Goal: Task Accomplishment & Management: Use online tool/utility

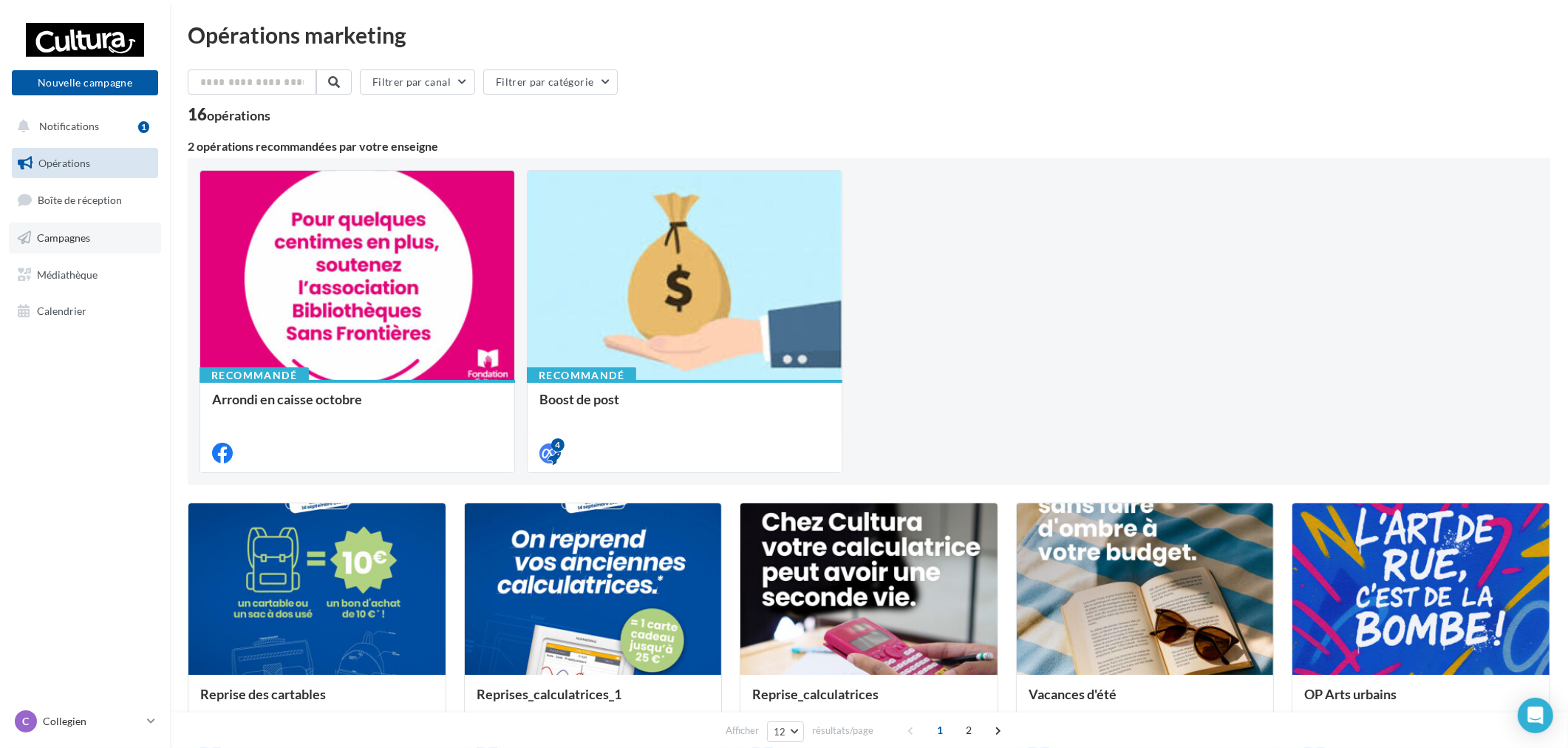
click at [89, 238] on span "Campagnes" at bounding box center [64, 238] width 53 height 12
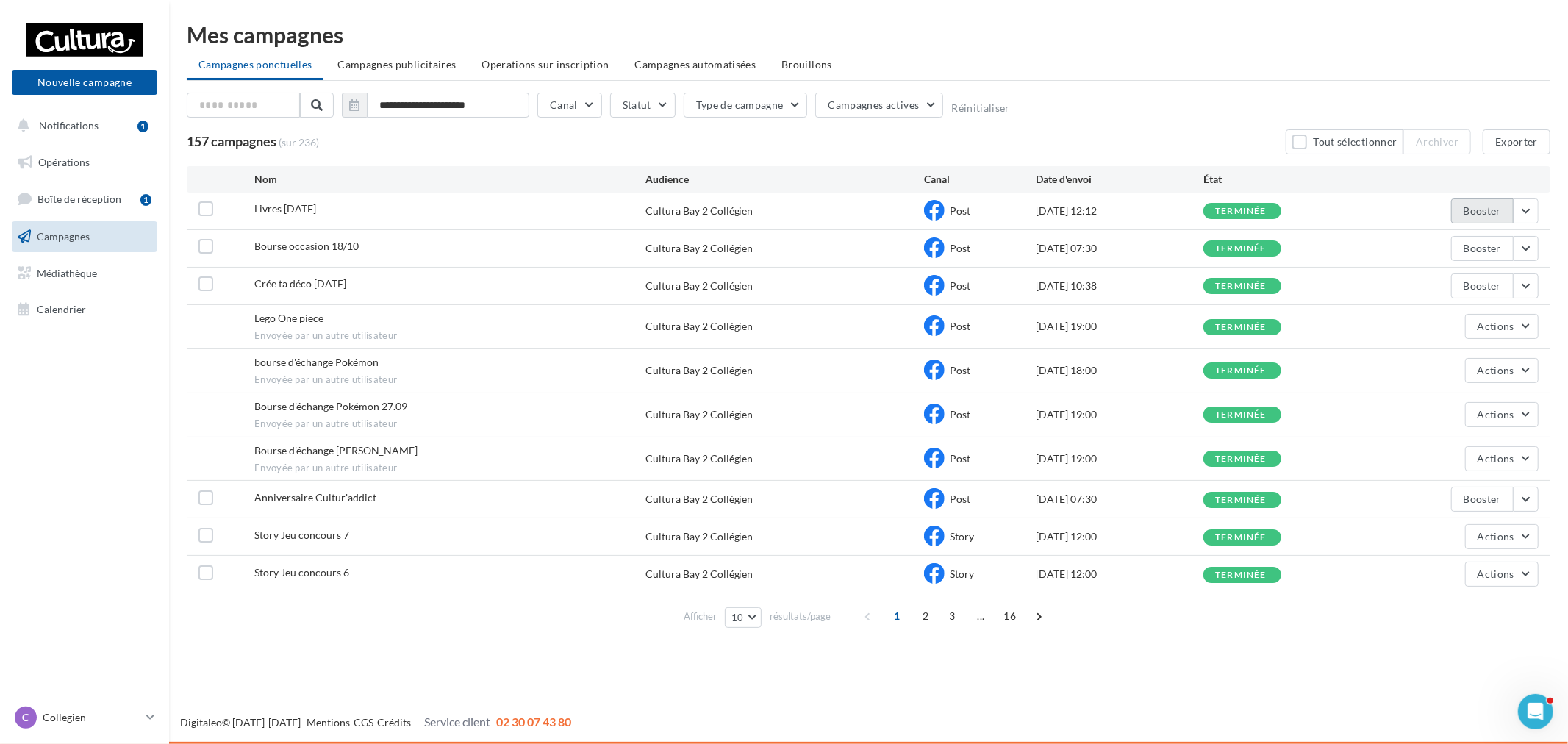
click at [1498, 214] on button "Booster" at bounding box center [1483, 211] width 63 height 25
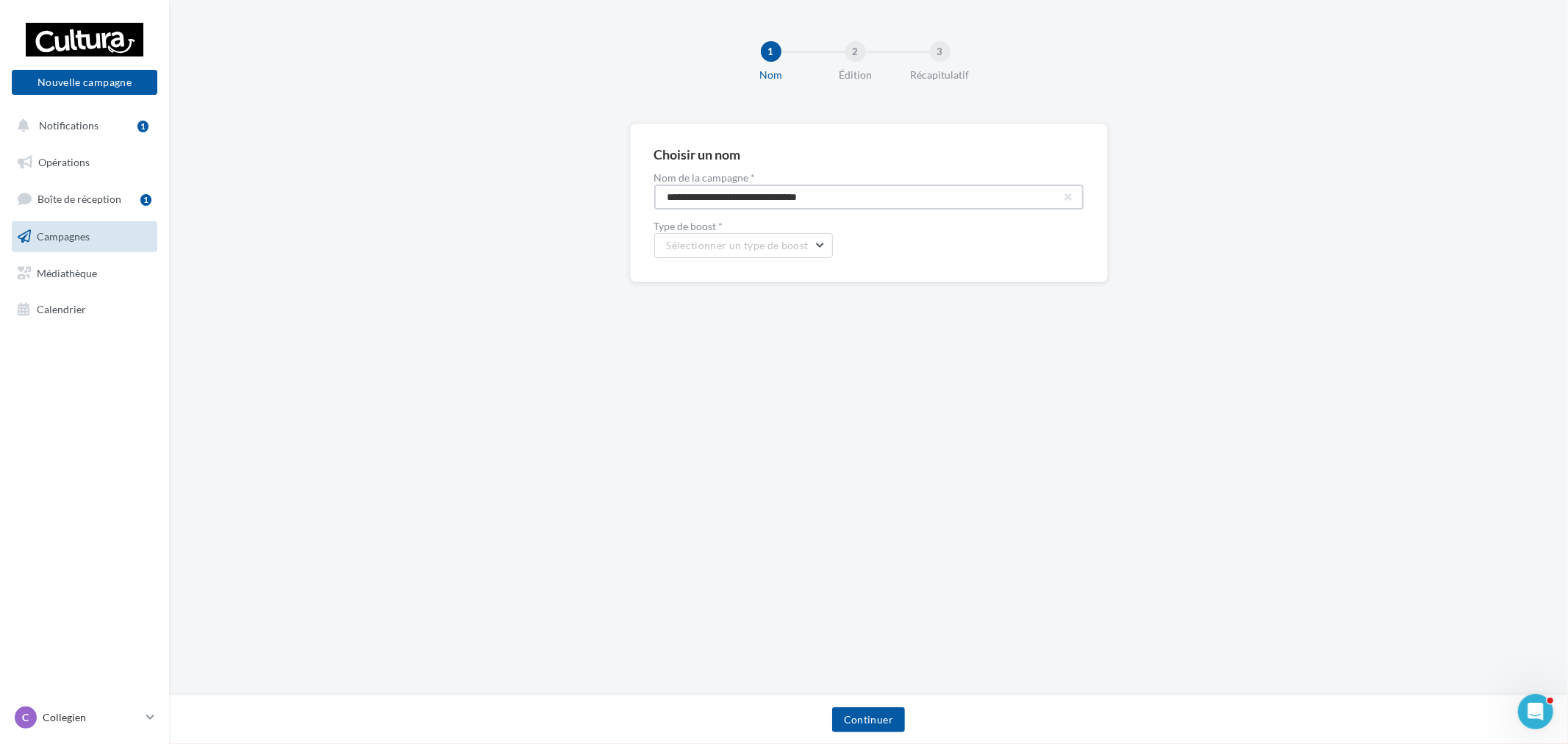
click at [876, 195] on input "**********" at bounding box center [869, 196] width 430 height 25
click at [83, 236] on span "Campagnes" at bounding box center [64, 236] width 53 height 12
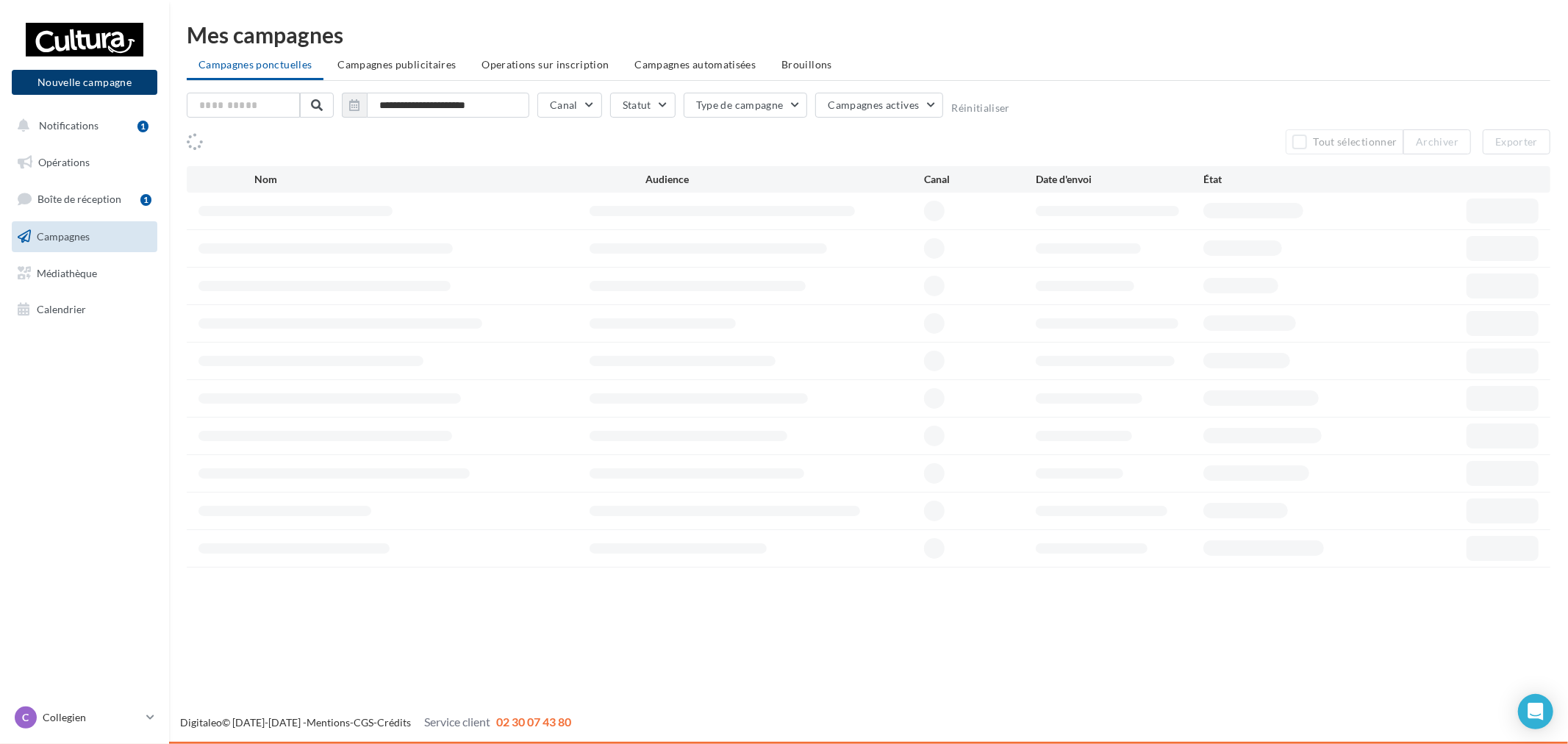
click at [123, 91] on button "Nouvelle campagne" at bounding box center [83, 83] width 145 height 25
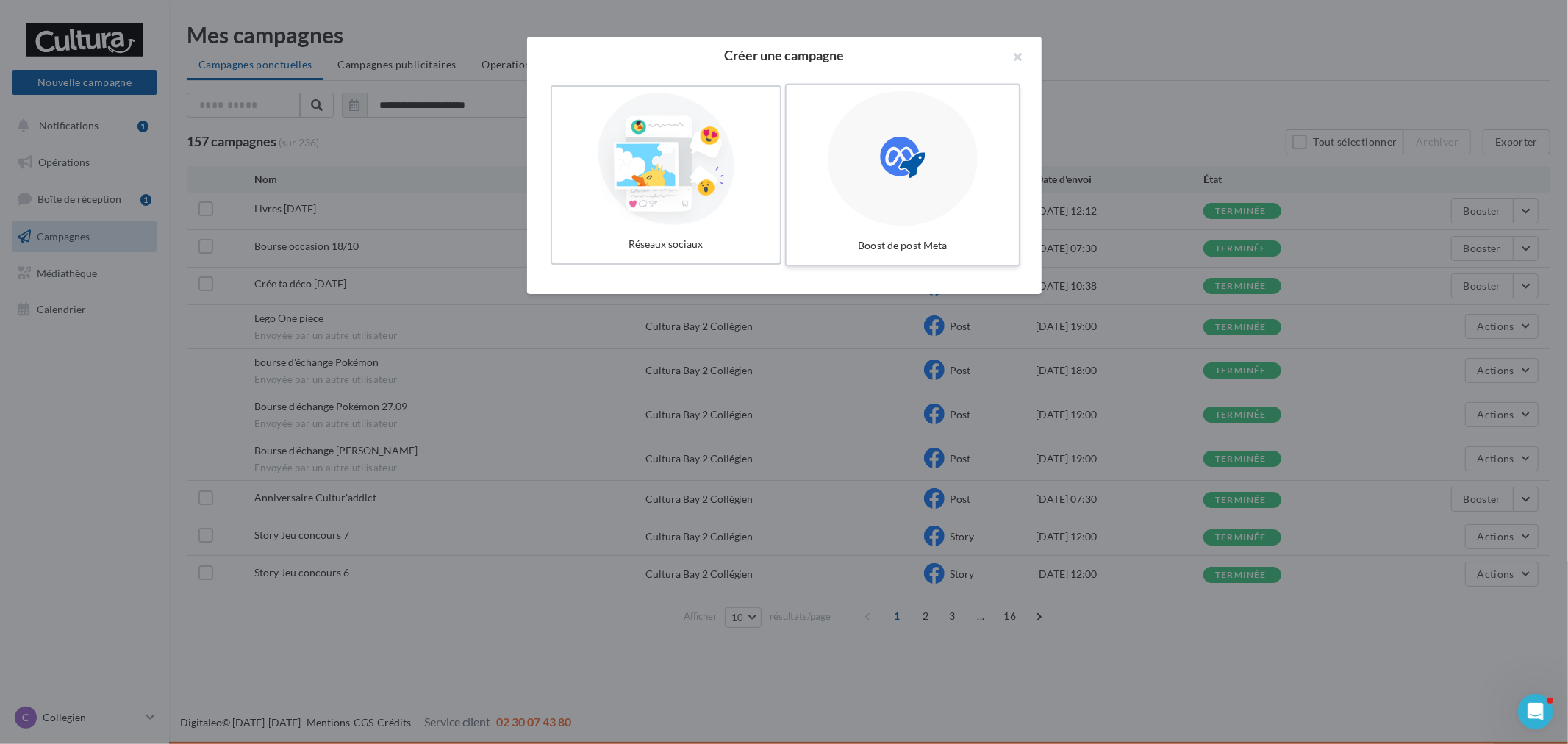
click at [945, 177] on div at bounding box center [902, 158] width 150 height 136
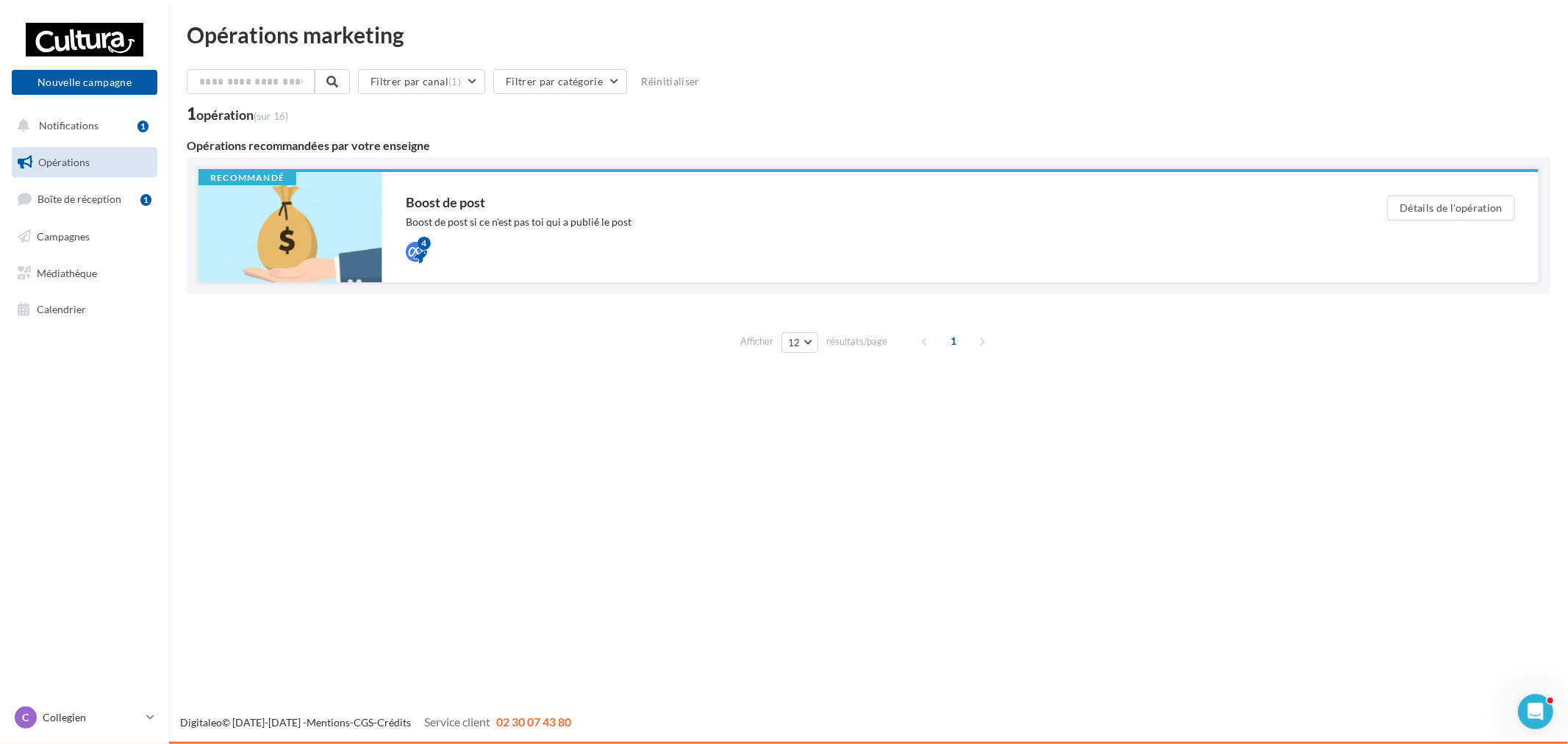
click at [449, 224] on div "Boost de post si ce n'est pas toi qui a publié le post" at bounding box center [867, 221] width 922 height 14
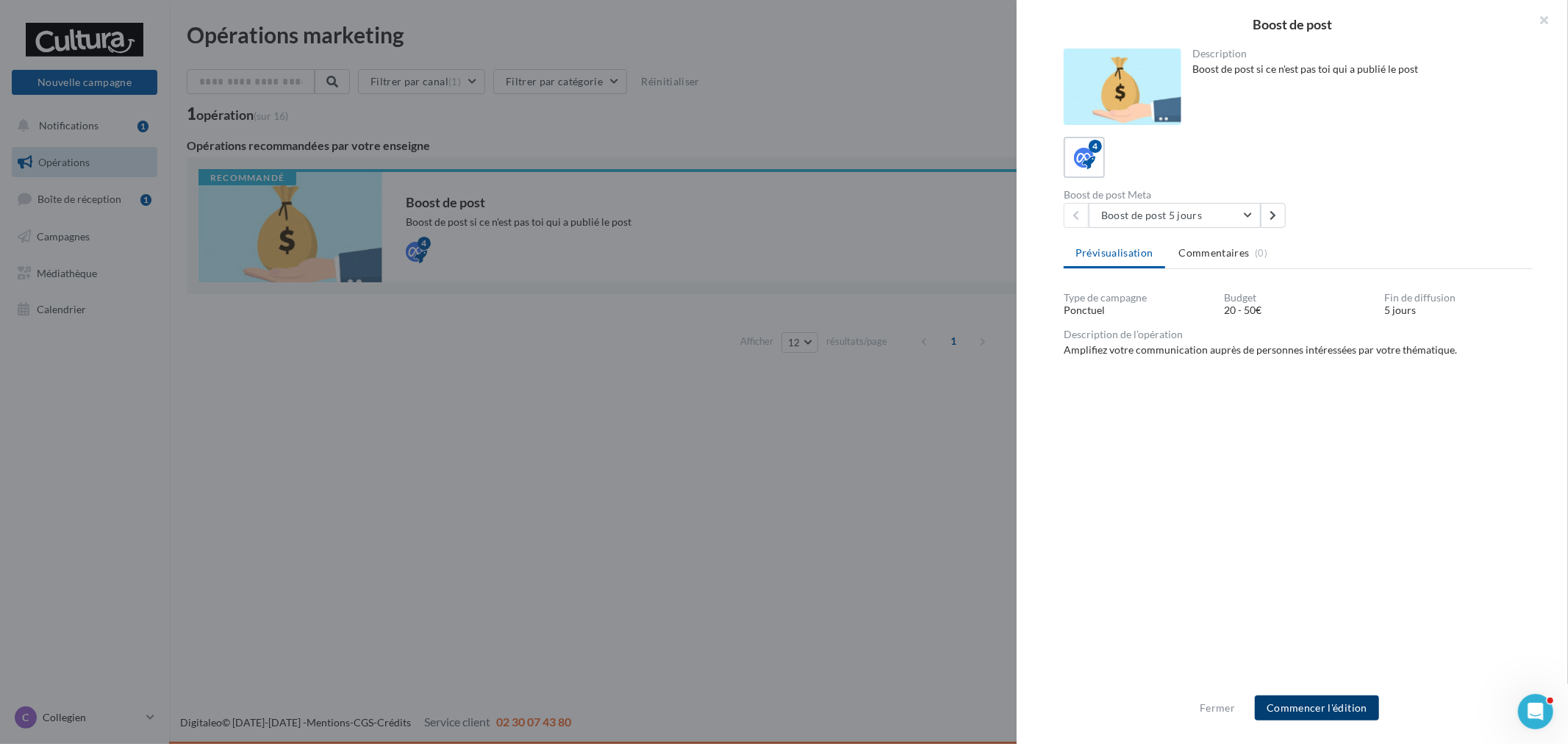
drag, startPoint x: 1356, startPoint y: 704, endPoint x: 1368, endPoint y: 691, distance: 17.7
click at [1356, 704] on button "Commencer l'édition" at bounding box center [1317, 708] width 124 height 25
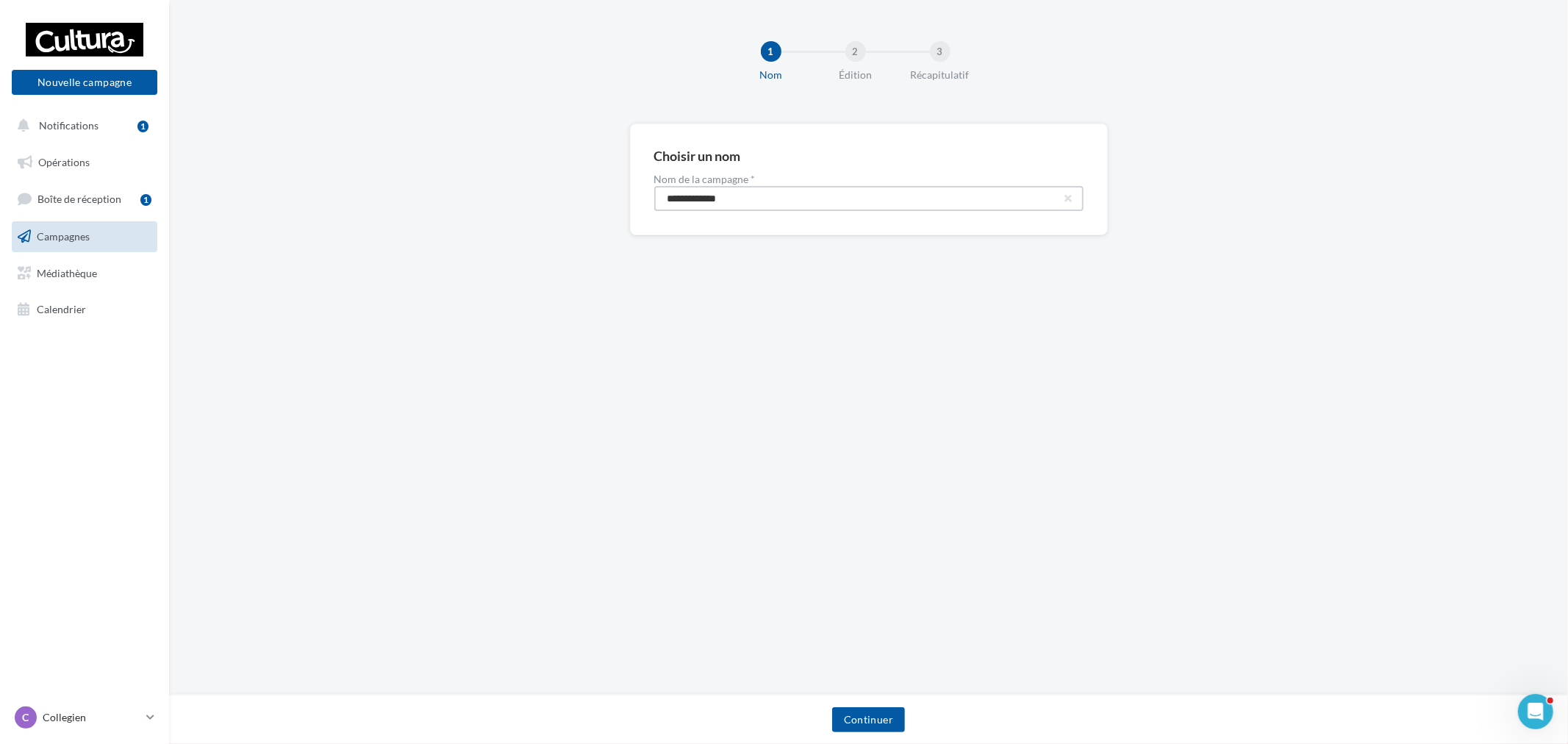
drag, startPoint x: 797, startPoint y: 206, endPoint x: 602, endPoint y: 185, distance: 196.1
click at [602, 185] on div "**********" at bounding box center [868, 202] width 1399 height 158
click at [789, 194] on input "**********" at bounding box center [869, 198] width 430 height 25
type input "**********"
click at [890, 711] on button "Continuer" at bounding box center [868, 719] width 73 height 25
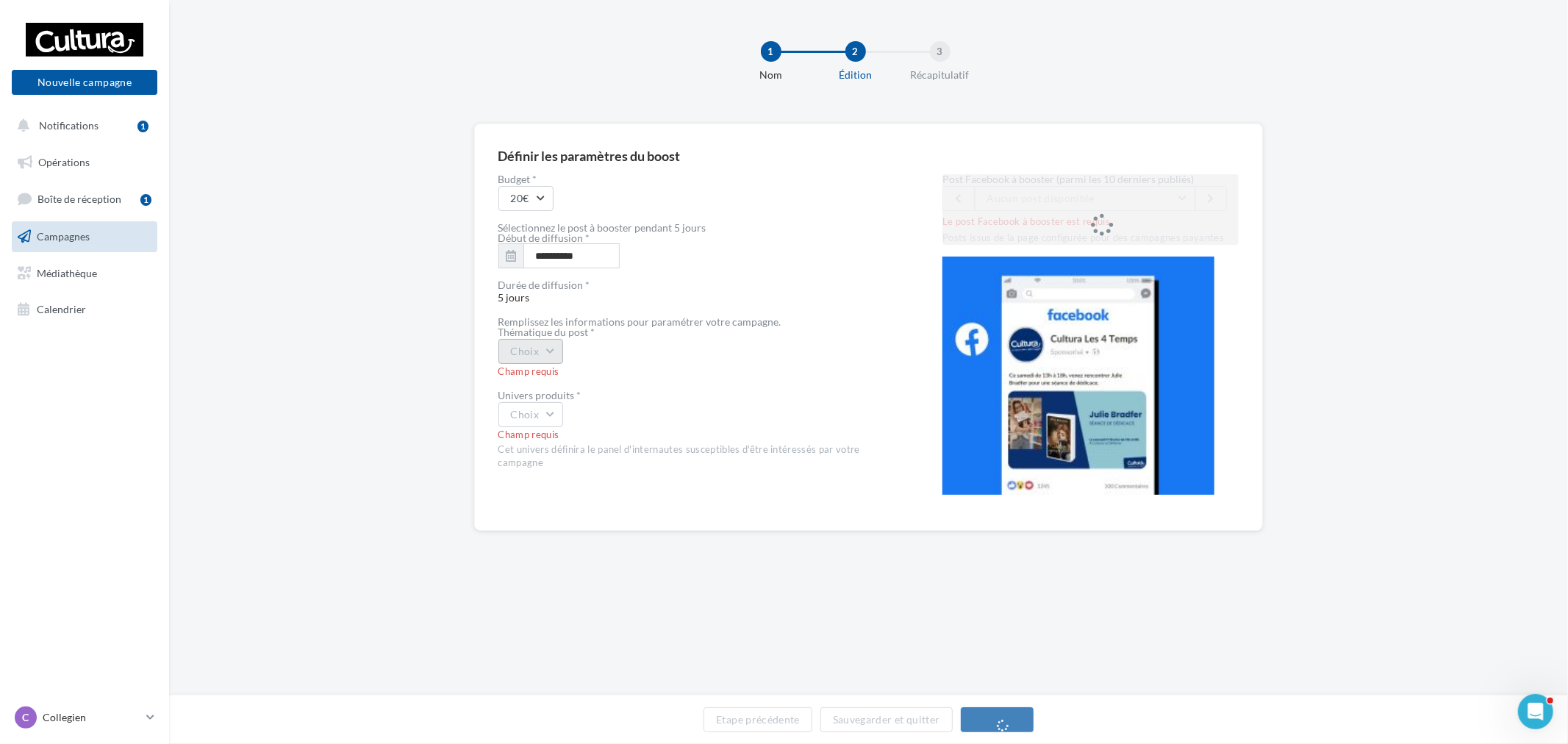
click at [530, 353] on button "Choix" at bounding box center [530, 351] width 65 height 25
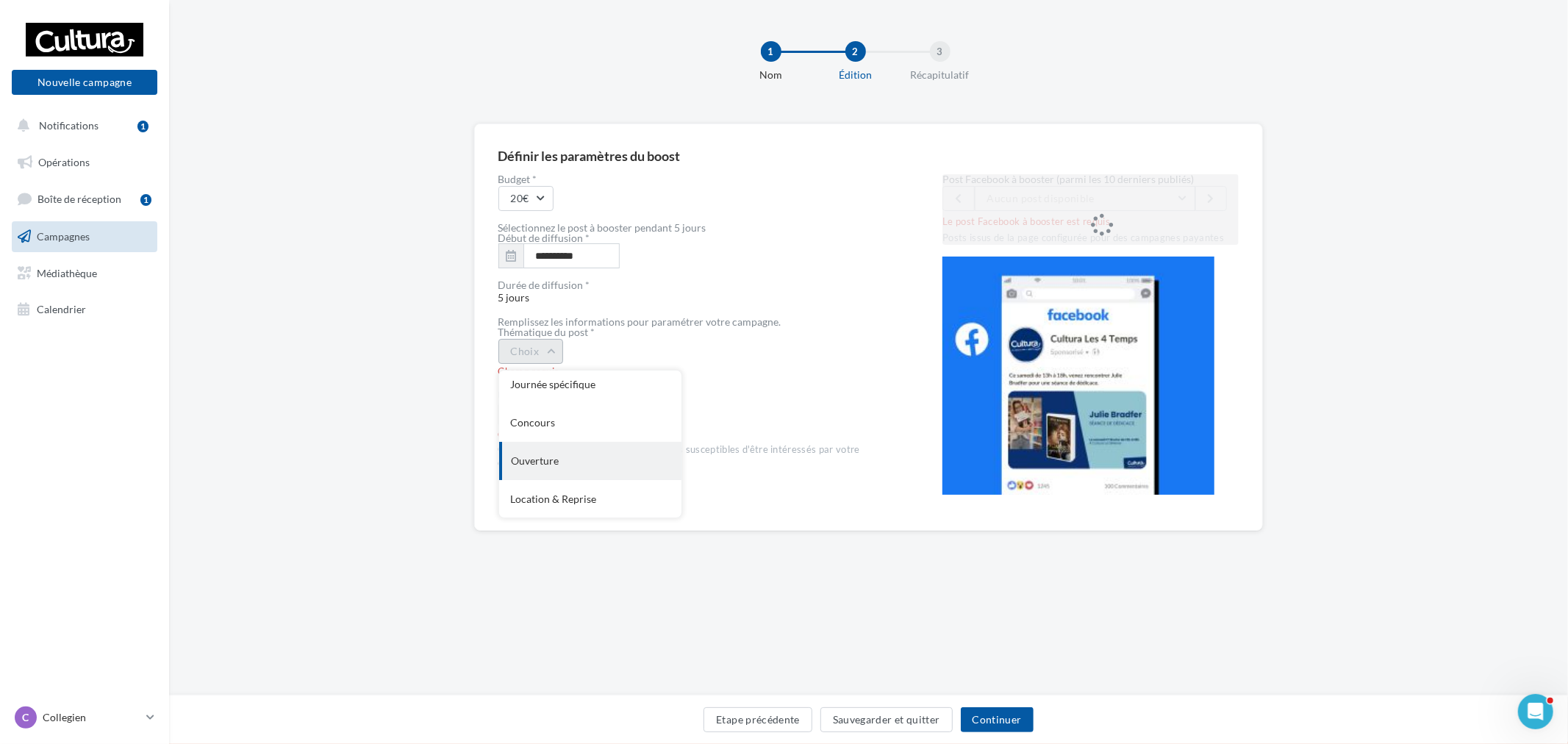
scroll to position [158, 0]
click at [593, 462] on div "coup de cœur produits" at bounding box center [590, 461] width 182 height 38
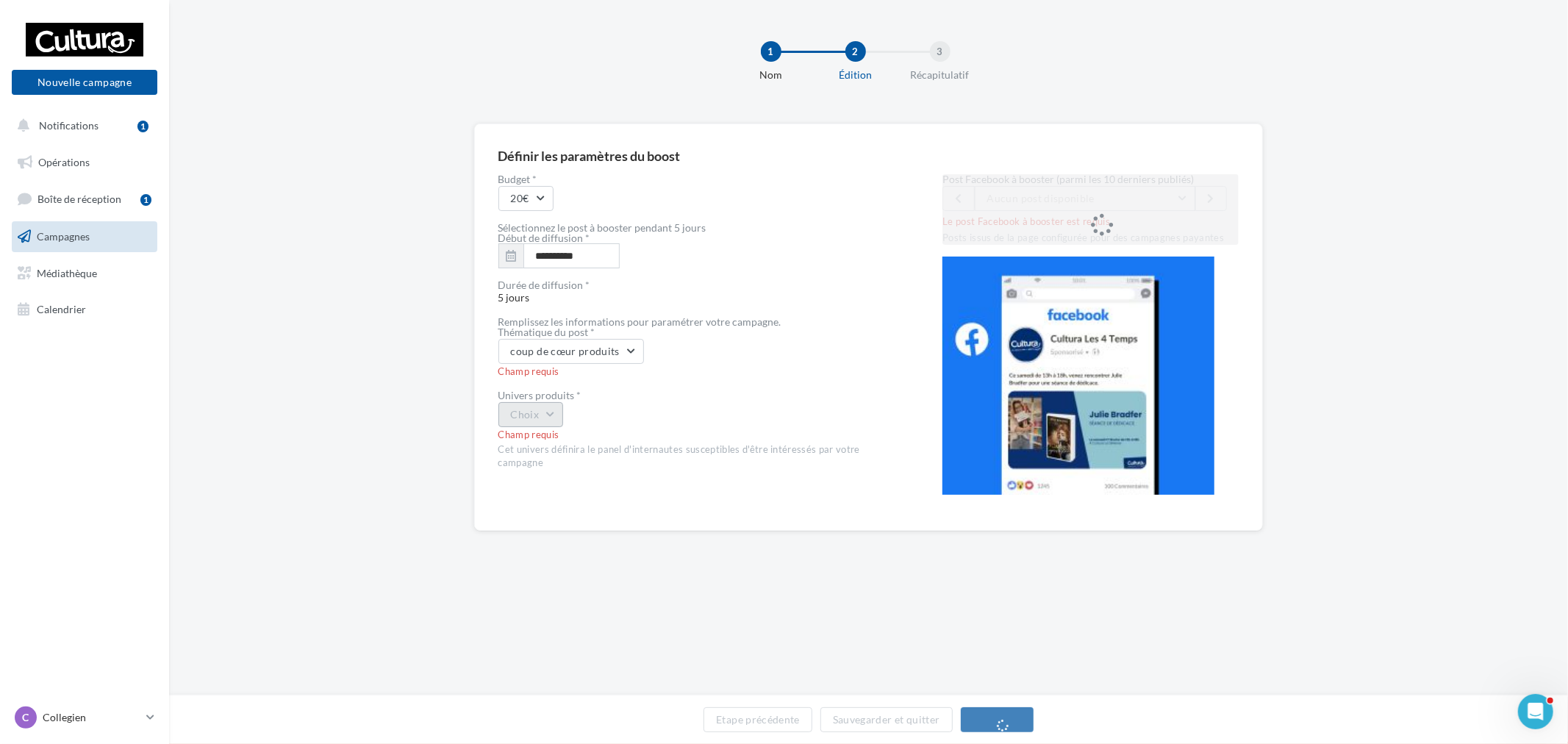
click at [548, 410] on button "Choix" at bounding box center [530, 415] width 65 height 25
click at [574, 460] on div "Livre" at bounding box center [590, 453] width 182 height 38
click at [1111, 198] on span "On se prépare en douceur pour [DATE] avec des lectures frissonnantes et des col…" at bounding box center [1217, 197] width 459 height 12
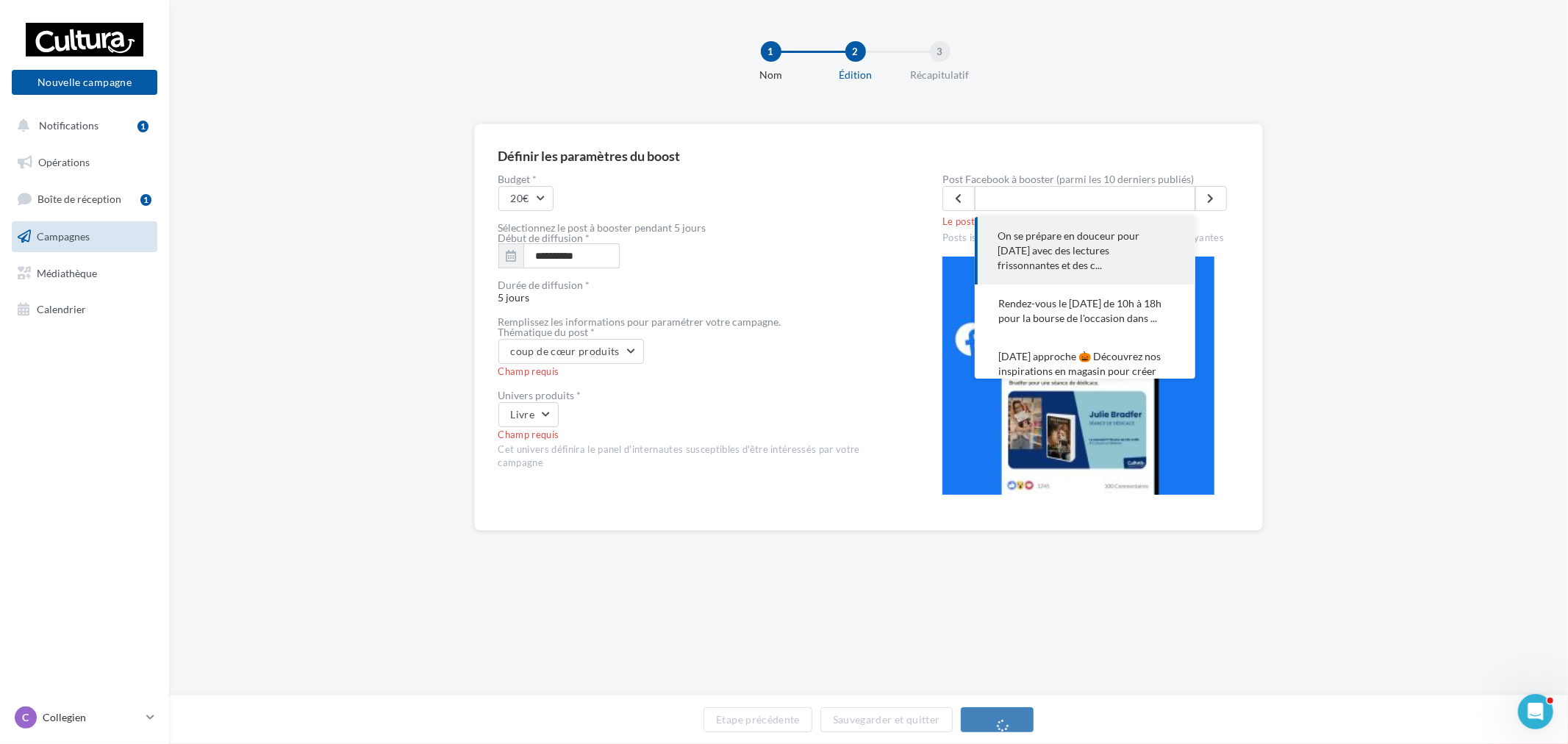
click at [1126, 251] on span "On se prépare en douceur pour [DATE] avec des lectures frissonnantes et des c..." at bounding box center [1084, 251] width 174 height 44
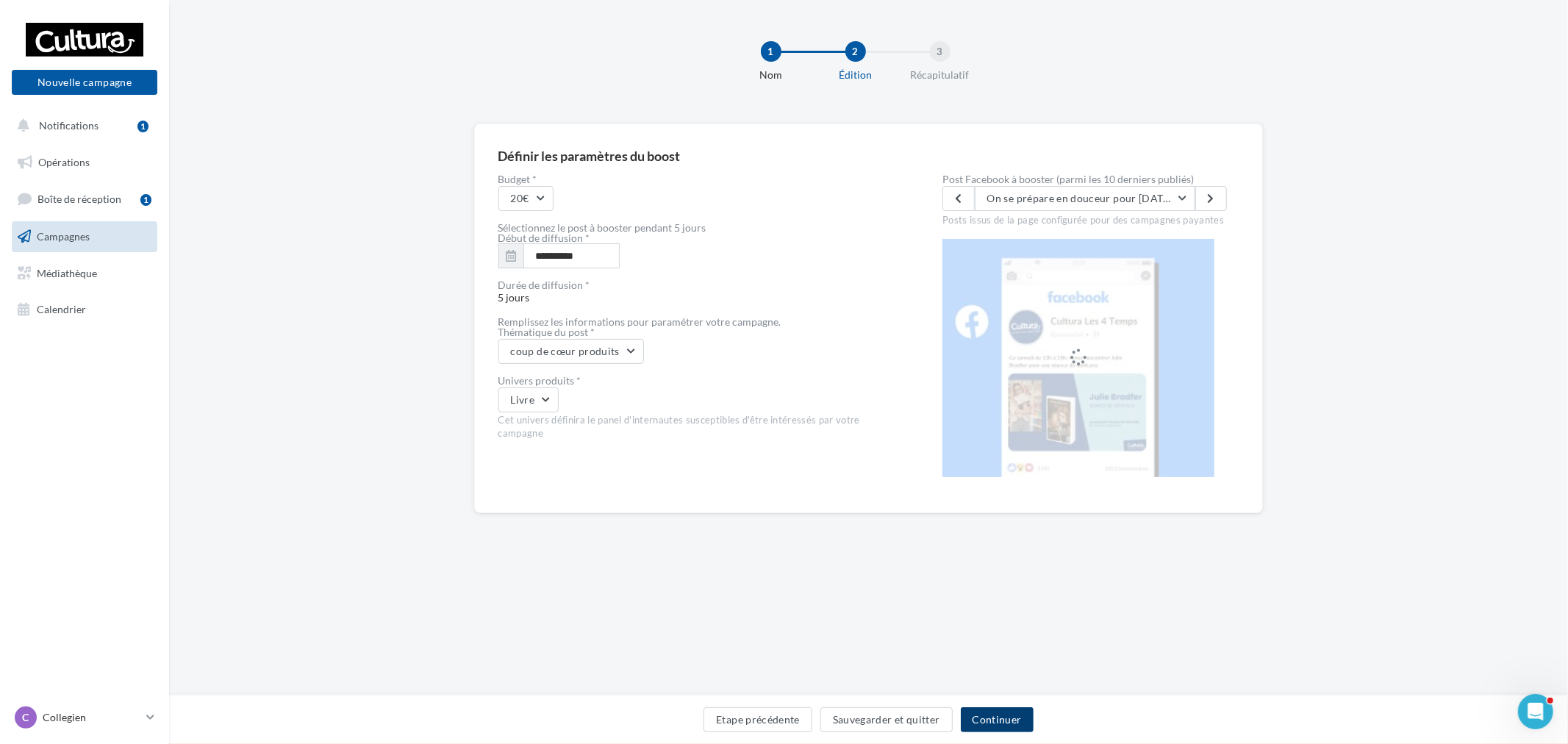
click at [997, 718] on button "Continuer" at bounding box center [997, 719] width 73 height 25
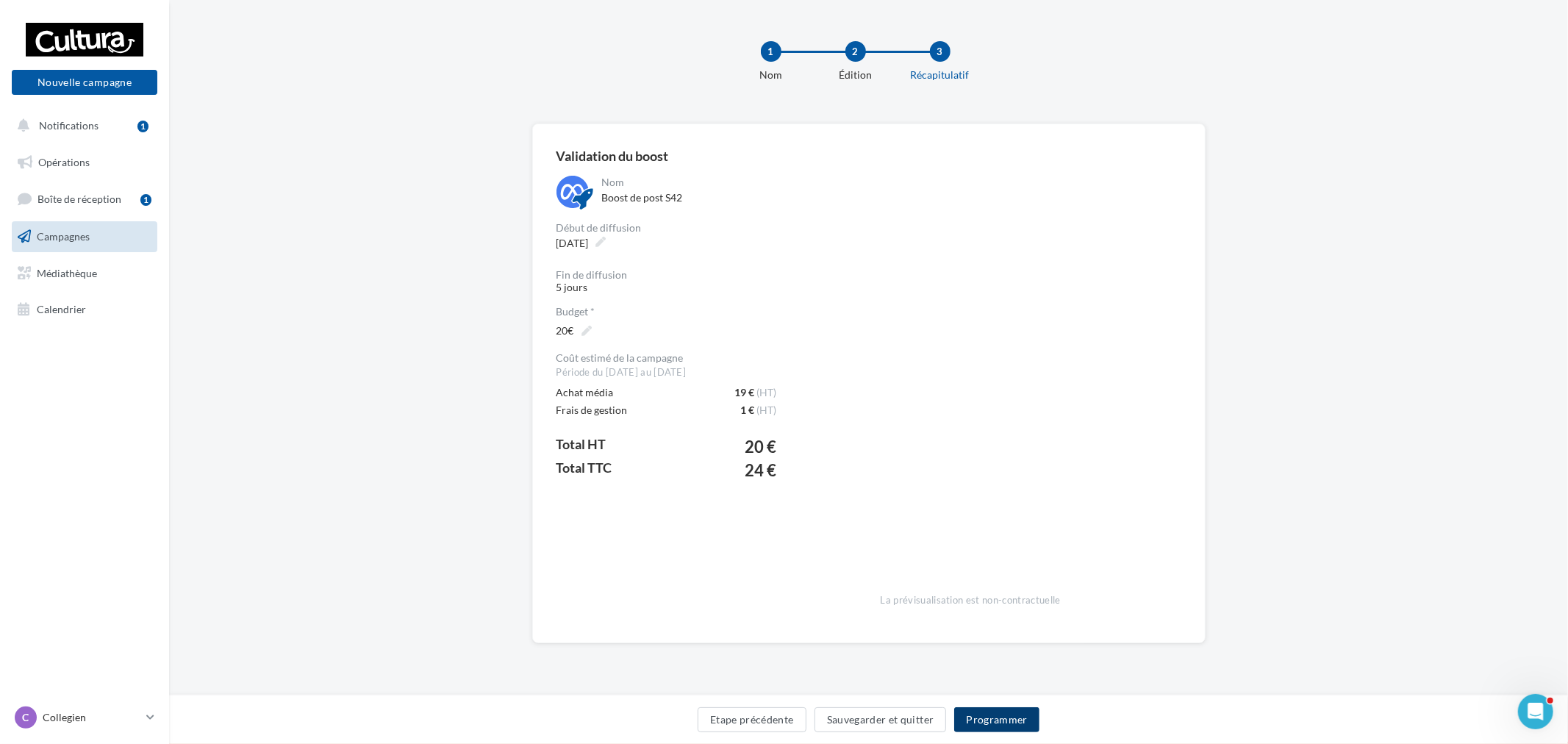
click at [1001, 725] on button "Programmer" at bounding box center [997, 719] width 85 height 25
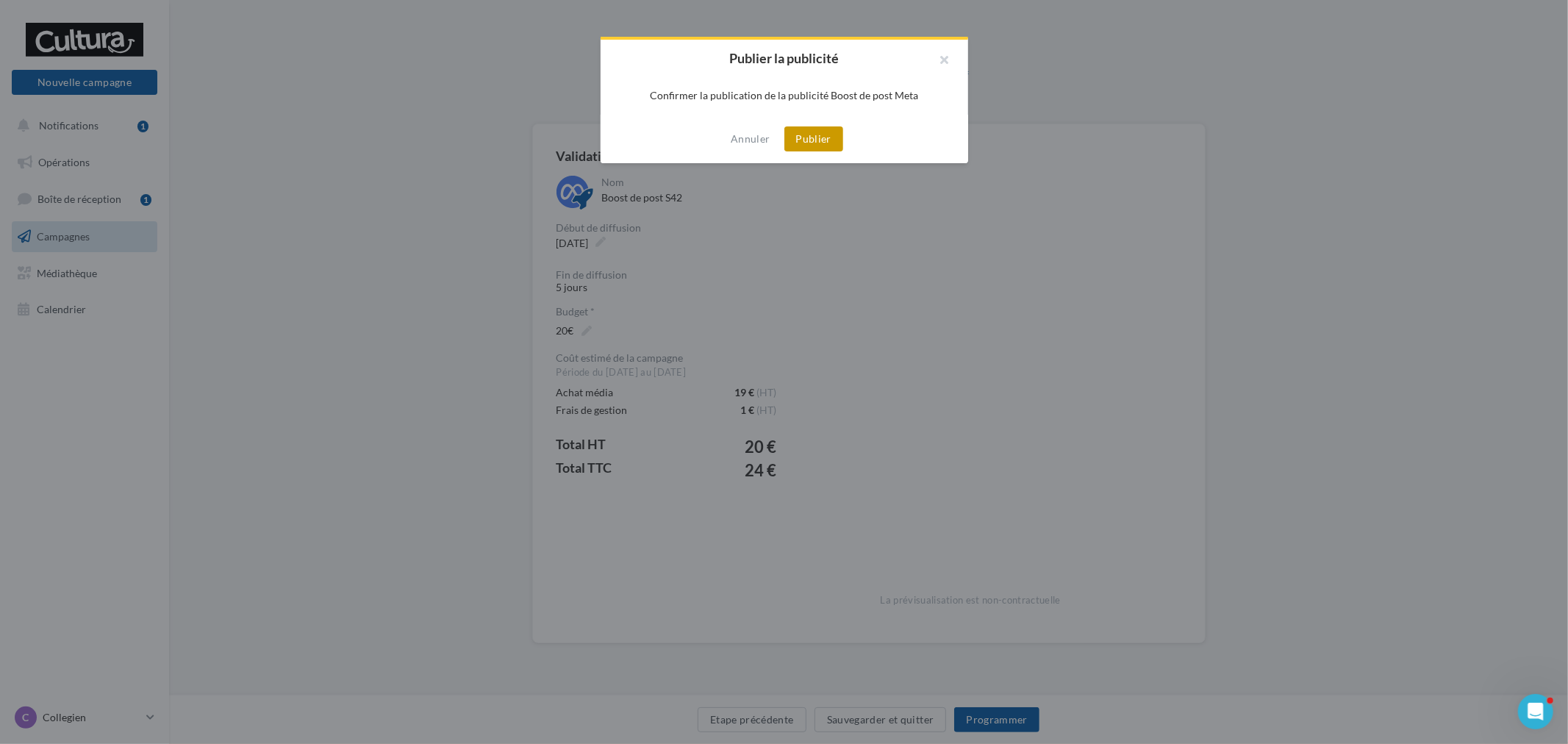
click at [811, 145] on button "Publier" at bounding box center [814, 139] width 59 height 25
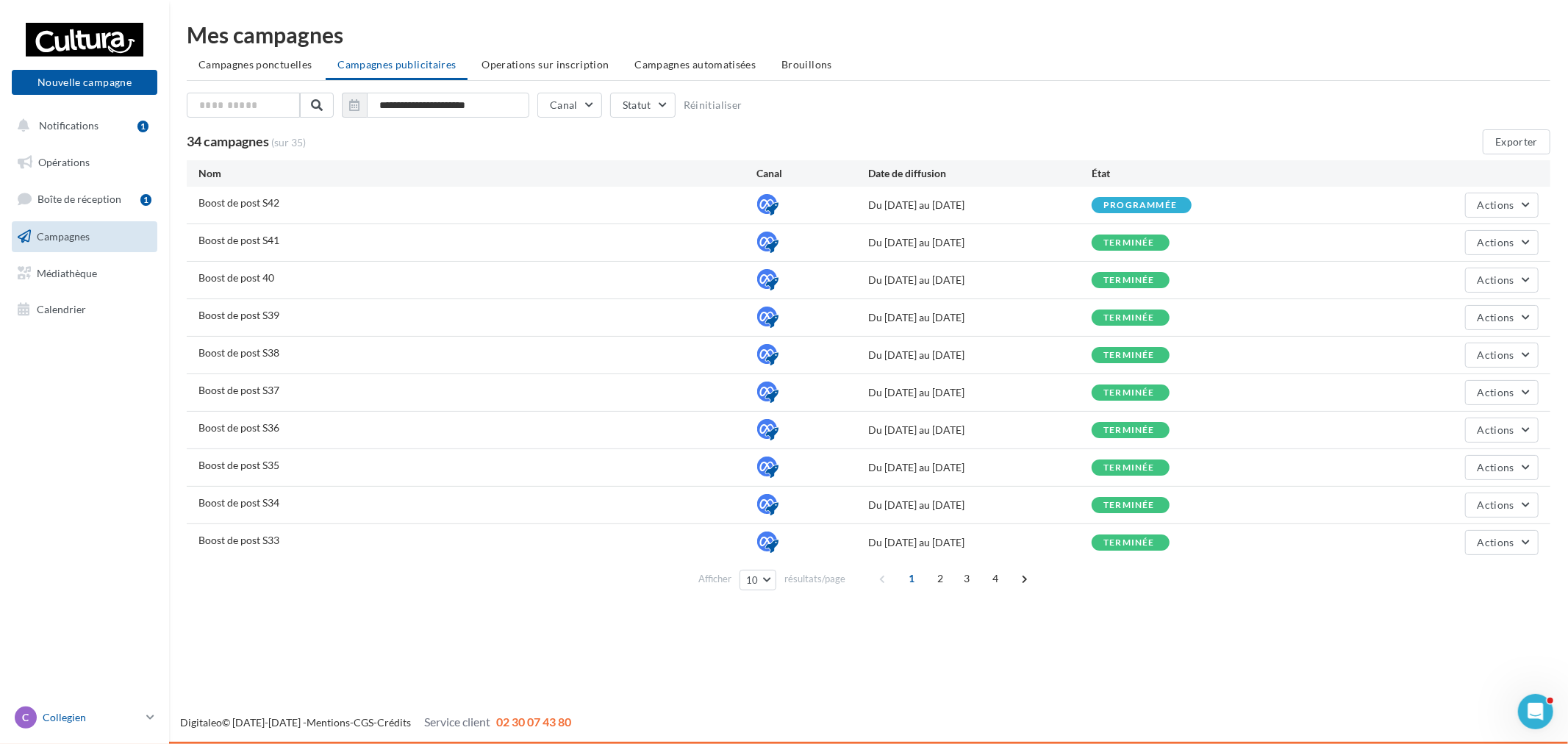
click at [115, 719] on p "Collegien" at bounding box center [91, 716] width 98 height 14
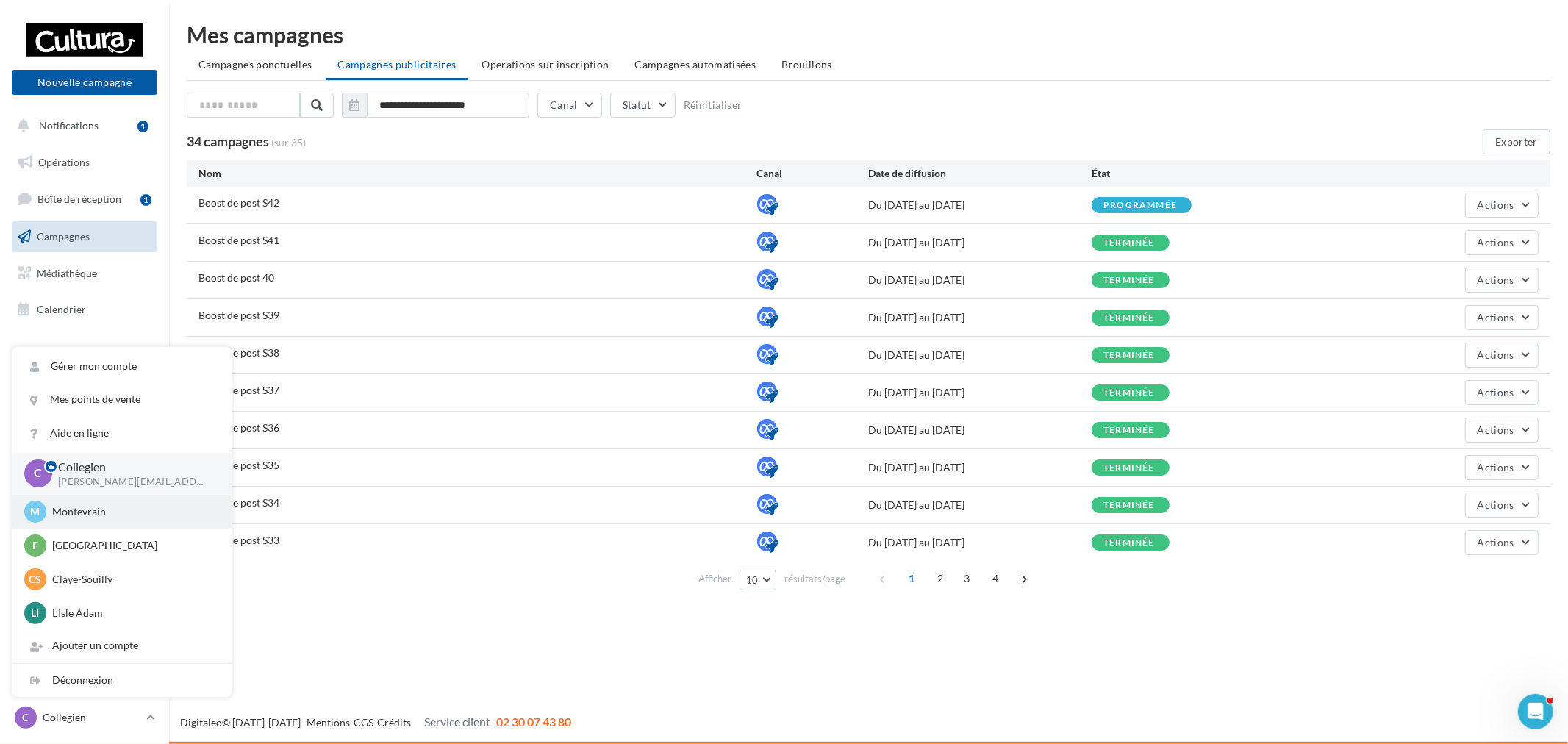
click at [132, 505] on p "Montevrain" at bounding box center [133, 512] width 161 height 14
